Goal: Use online tool/utility: Utilize a website feature to perform a specific function

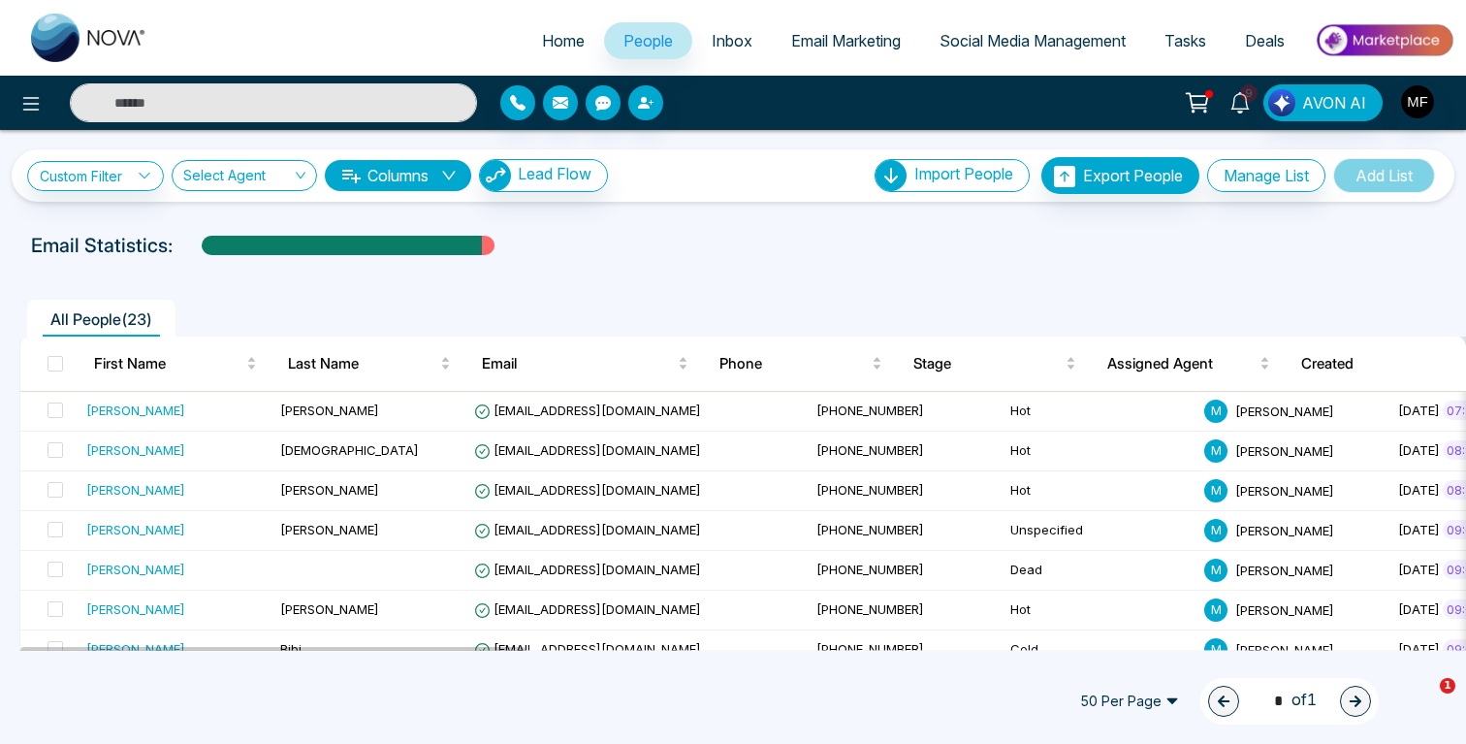
click at [1240, 105] on icon at bounding box center [1240, 102] width 21 height 21
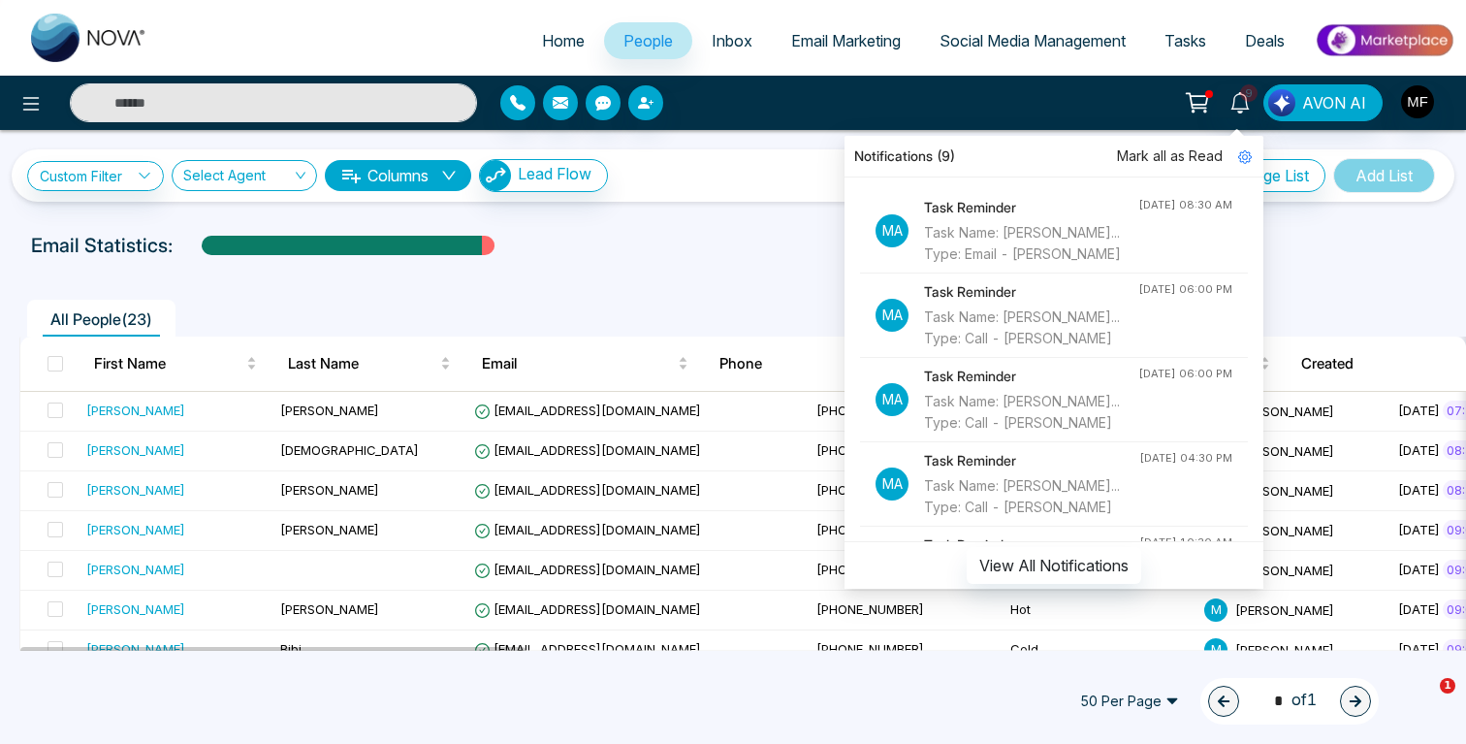
click at [668, 261] on div at bounding box center [733, 264] width 1443 height 8
